Goal: Find specific page/section

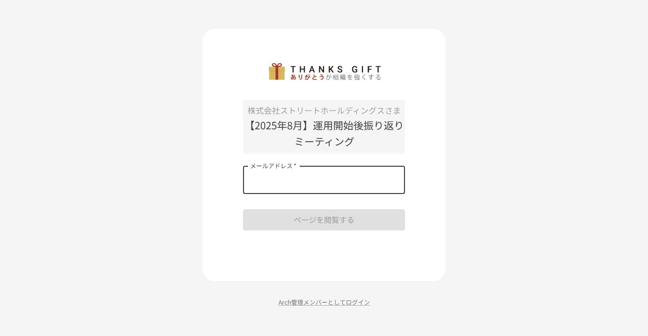
click at [355, 185] on input "メールアドレス   *" at bounding box center [324, 180] width 162 height 28
type input "**********"
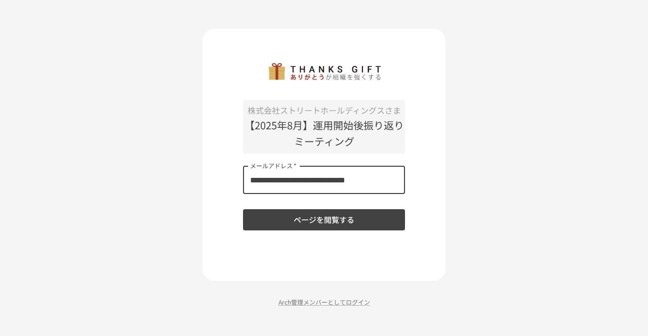
click at [354, 220] on button "ページを閲覧する" at bounding box center [324, 219] width 162 height 21
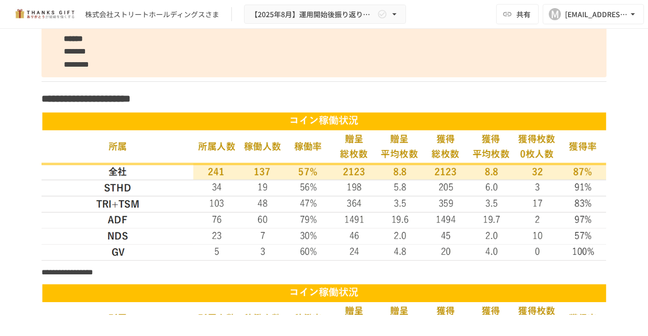
scroll to position [1366, 0]
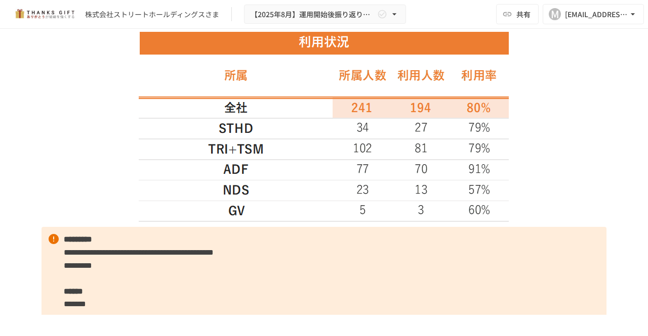
click at [388, 180] on img at bounding box center [324, 127] width 370 height 192
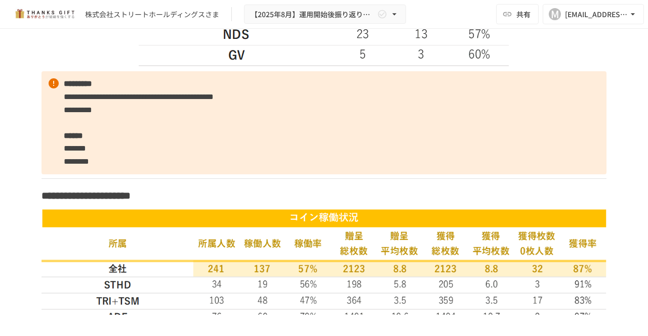
scroll to position [1518, 0]
